Goal: Information Seeking & Learning: Learn about a topic

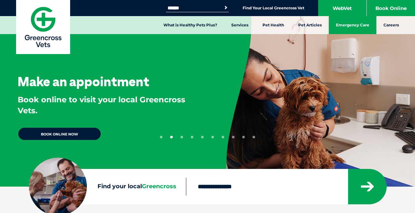
click at [323, 24] on link "Emergency Care" at bounding box center [353, 25] width 48 height 18
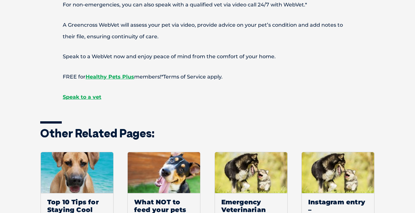
scroll to position [701, 0]
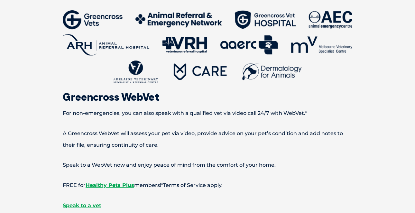
click at [319, 137] on span "A Greencross WebVet will assess your pet via video, provide advice on your pet’…" at bounding box center [203, 139] width 280 height 18
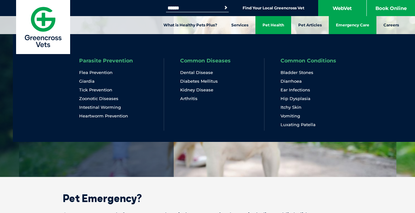
scroll to position [0, 0]
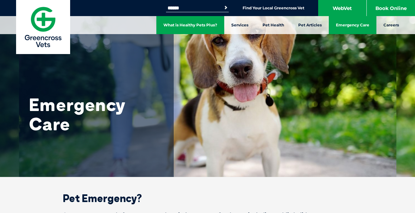
click at [207, 31] on link "What is Healthy Pets Plus?" at bounding box center [190, 25] width 68 height 18
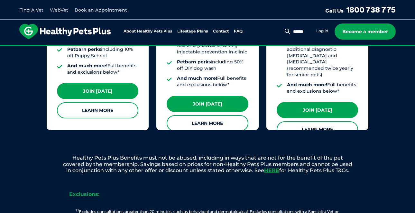
scroll to position [661, 0]
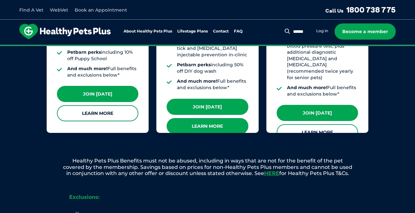
click at [209, 118] on link "Learn More" at bounding box center [207, 126] width 81 height 16
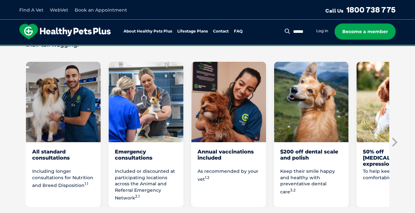
scroll to position [381, 0]
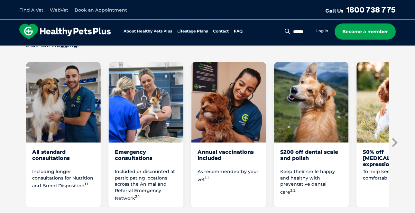
click at [397, 138] on icon "Next slide" at bounding box center [394, 142] width 5 height 9
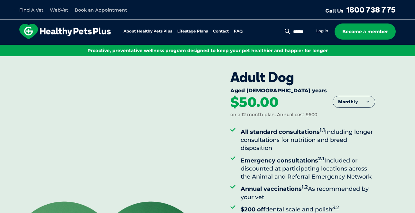
scroll to position [0, 0]
click at [59, 10] on link "WebVet" at bounding box center [59, 10] width 18 height 6
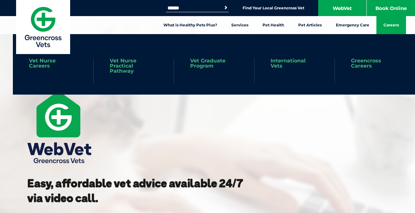
click at [398, 26] on link "Careers" at bounding box center [392, 25] width 30 height 18
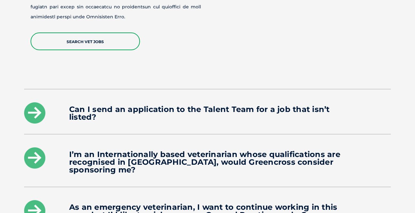
scroll to position [835, 0]
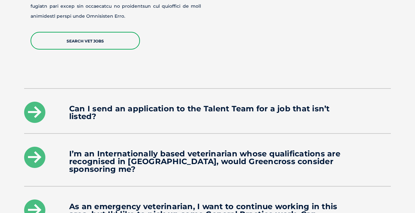
click at [304, 103] on div "Can I send an application to the Talent Team for a job that isn’t listed?" at bounding box center [207, 111] width 367 height 44
click at [27, 102] on icon at bounding box center [34, 112] width 21 height 21
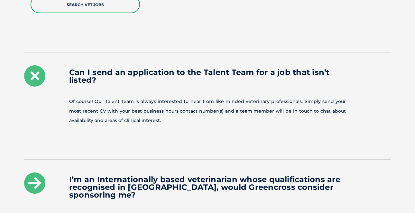
scroll to position [871, 0]
click at [40, 66] on icon at bounding box center [34, 76] width 21 height 21
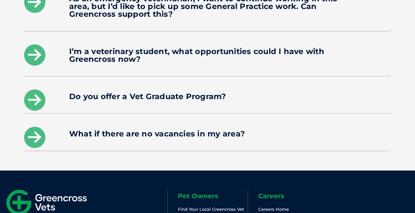
scroll to position [1043, 0]
click at [35, 89] on icon at bounding box center [34, 99] width 21 height 21
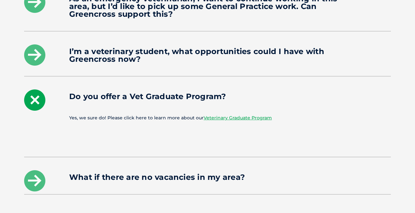
click at [35, 89] on icon at bounding box center [34, 99] width 21 height 21
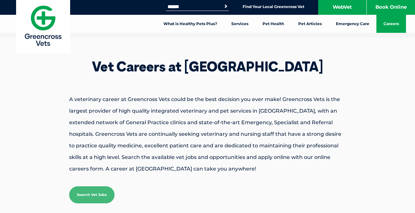
scroll to position [2, 0]
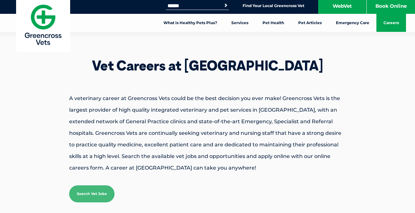
click at [93, 187] on link "Search Vet Jobs" at bounding box center [91, 193] width 45 height 17
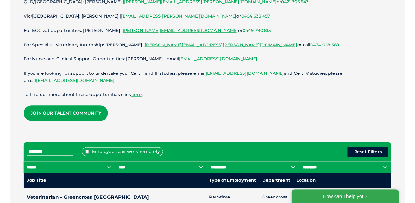
scroll to position [215, 0]
